Goal: Transaction & Acquisition: Purchase product/service

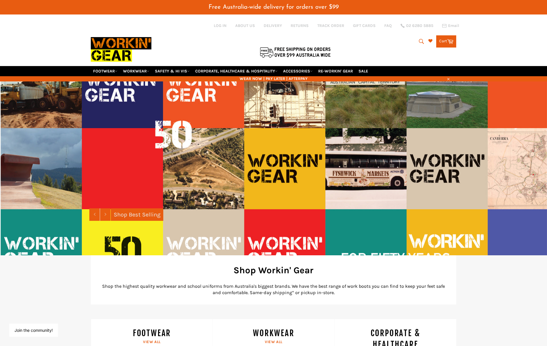
click at [374, 39] on div "Search Search Cart Cart 0 items" at bounding box center [395, 39] width 122 height 15
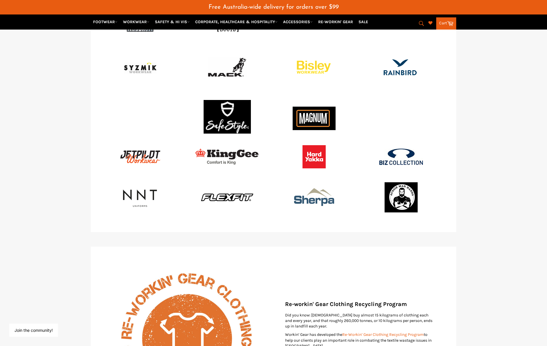
scroll to position [638, 0]
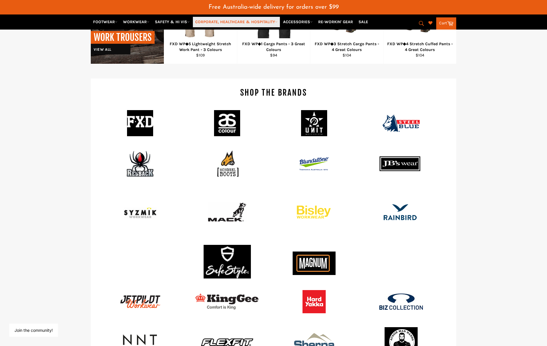
click at [240, 21] on link "CORPORATE, HEALTHCARE & HOSPITALITY" at bounding box center [236, 22] width 87 height 10
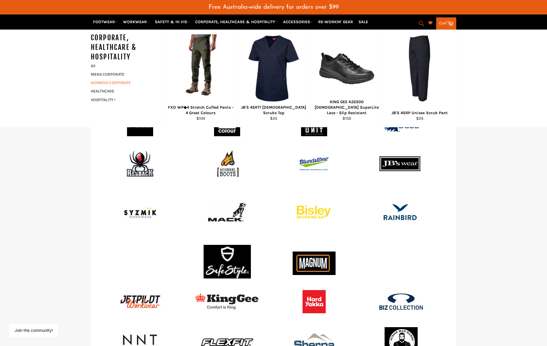
click at [103, 83] on link "WOMENS CORPORATE" at bounding box center [123, 83] width 70 height 8
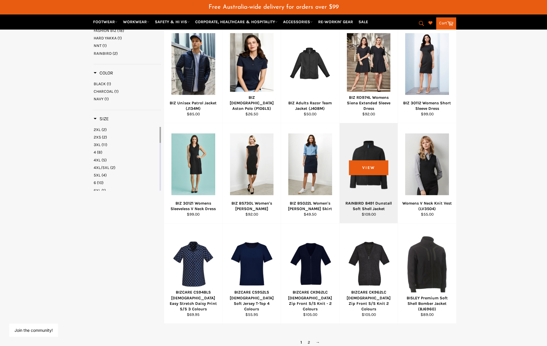
scroll to position [184, 0]
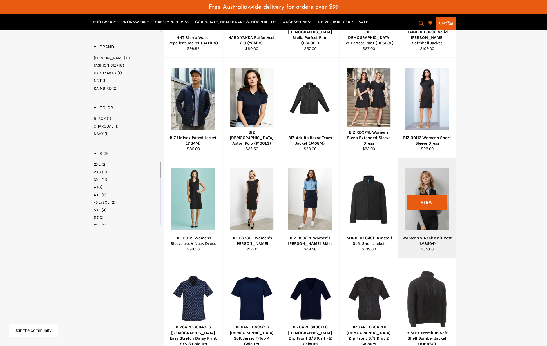
click at [432, 213] on div at bounding box center [427, 199] width 44 height 68
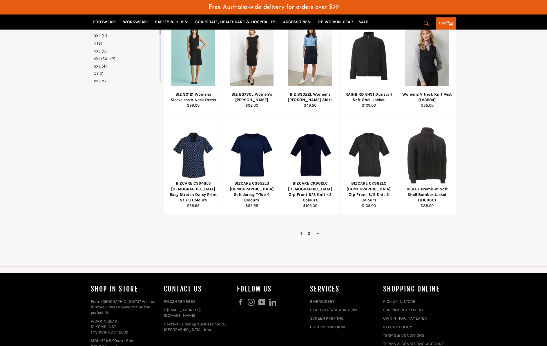
scroll to position [343, 0]
